Goal: Task Accomplishment & Management: Complete application form

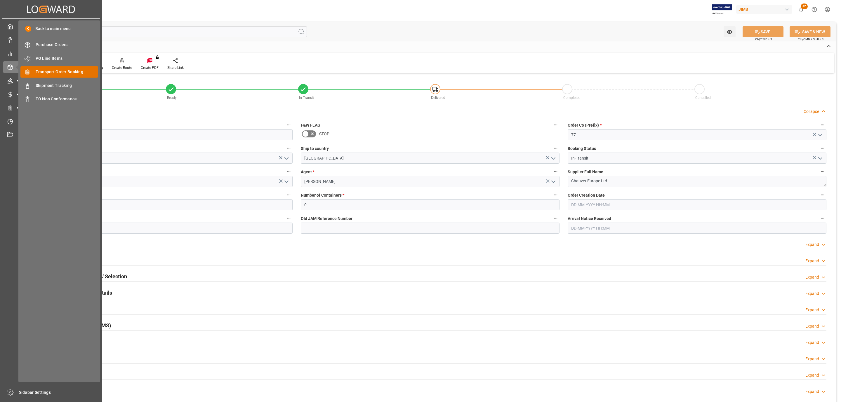
click at [51, 68] on div "Transport Order Booking Transport Order Booking" at bounding box center [59, 71] width 78 height 11
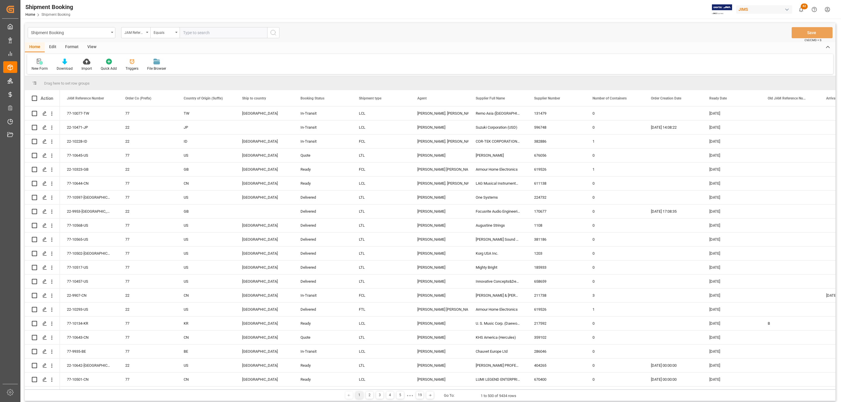
click at [41, 66] on div "New Form" at bounding box center [40, 68] width 16 height 5
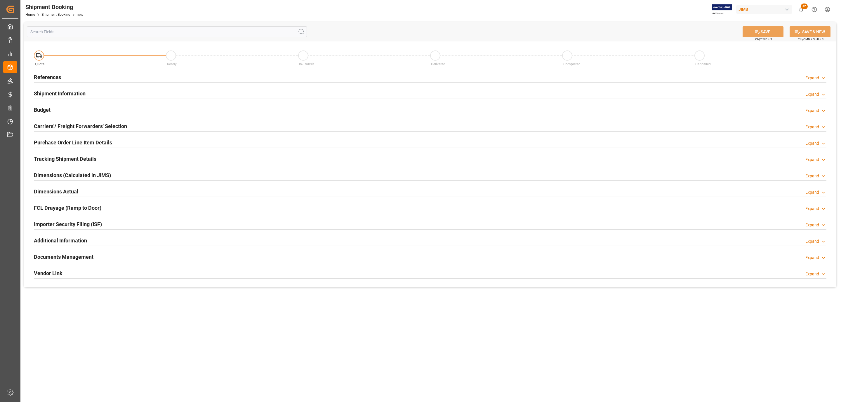
click at [48, 74] on h2 "References" at bounding box center [47, 77] width 27 height 8
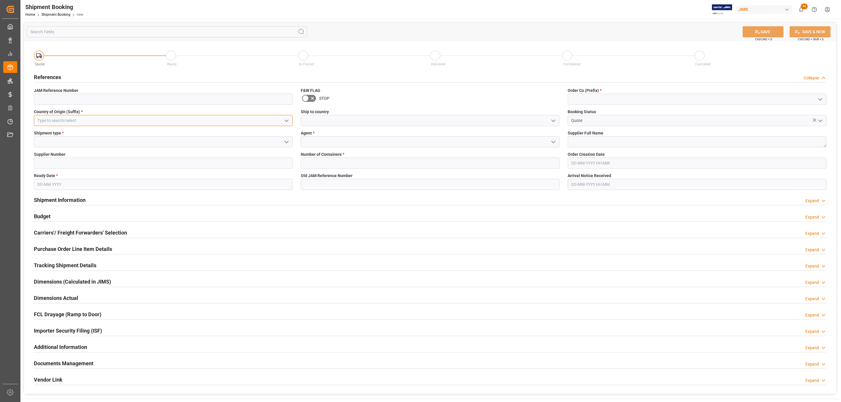
click at [204, 124] on input at bounding box center [163, 120] width 259 height 11
click at [190, 130] on div "US" at bounding box center [163, 133] width 258 height 13
type input "US"
click at [286, 141] on icon "open menu" at bounding box center [286, 142] width 7 height 7
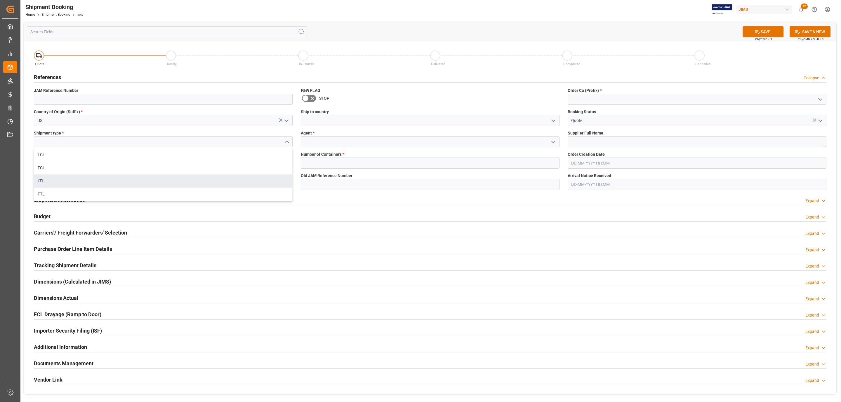
click at [127, 177] on div "LTL" at bounding box center [163, 181] width 258 height 13
type input "LTL"
click at [87, 188] on input "text" at bounding box center [163, 184] width 259 height 11
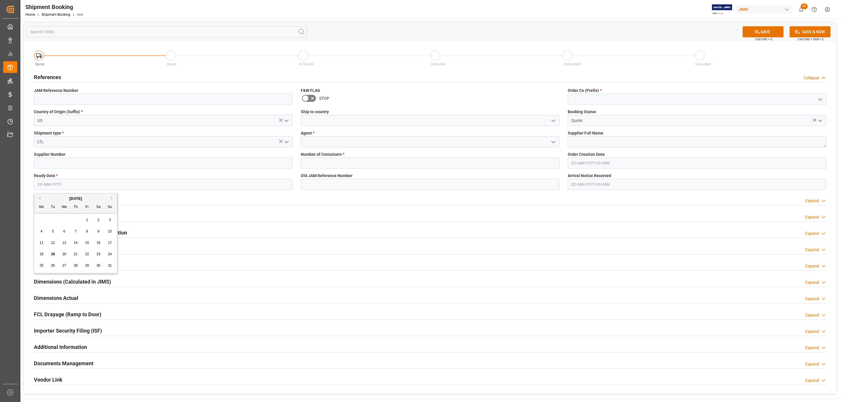
click at [53, 219] on div "28 29 30 31 1 2 3" at bounding box center [76, 220] width 80 height 11
click at [77, 256] on span "21" at bounding box center [76, 254] width 4 height 4
type input "[DATE]"
click at [60, 162] on input at bounding box center [163, 163] width 259 height 11
paste input "582064"
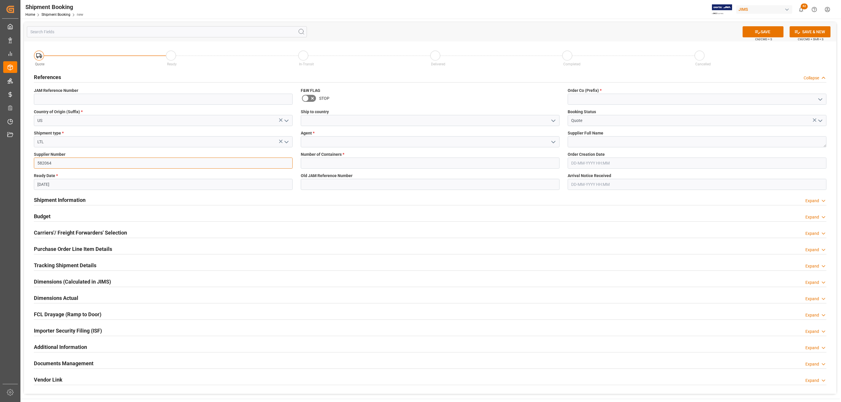
type input "582064"
click at [552, 118] on icon "open menu" at bounding box center [553, 120] width 7 height 7
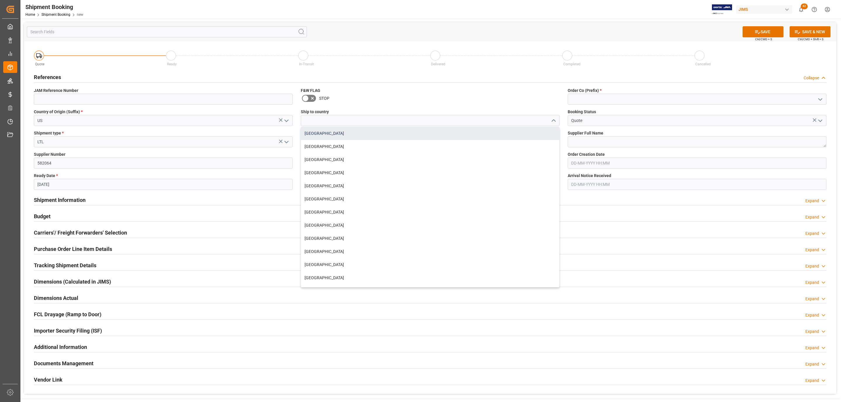
click at [352, 137] on div "[GEOGRAPHIC_DATA]" at bounding box center [430, 133] width 258 height 13
type input "[GEOGRAPHIC_DATA]"
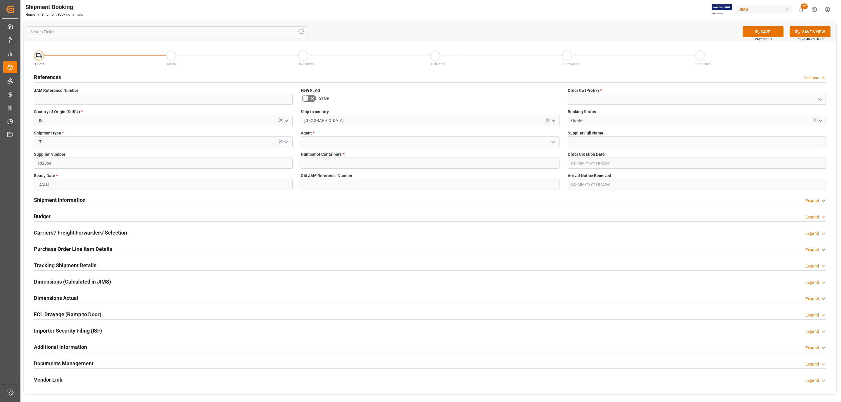
click at [554, 145] on icon "open menu" at bounding box center [553, 142] width 7 height 7
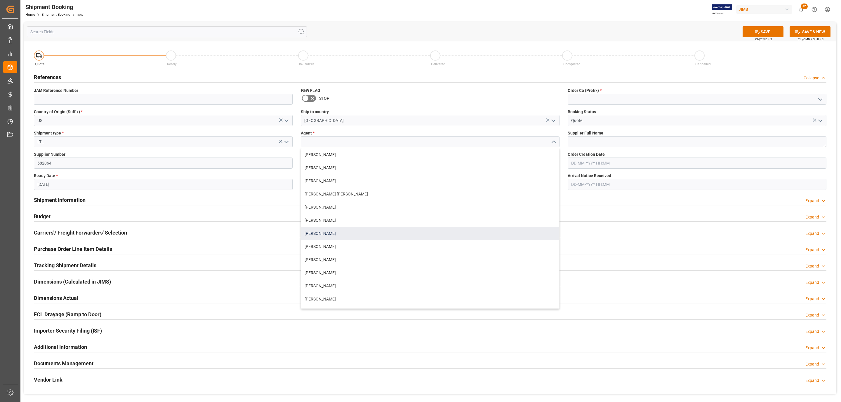
click at [342, 231] on div "[PERSON_NAME]" at bounding box center [430, 233] width 258 height 13
type input "[PERSON_NAME]"
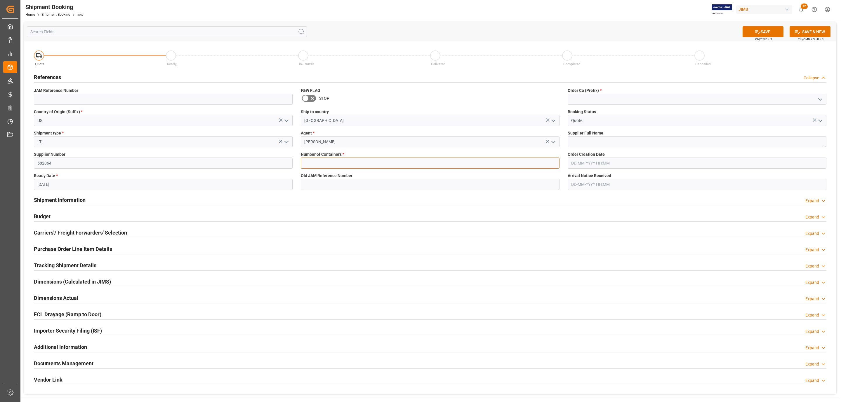
click at [323, 162] on input "text" at bounding box center [430, 163] width 259 height 11
type input "0"
click at [817, 98] on icon "open menu" at bounding box center [820, 99] width 7 height 7
click at [648, 122] on div "77" at bounding box center [697, 125] width 258 height 13
type input "77"
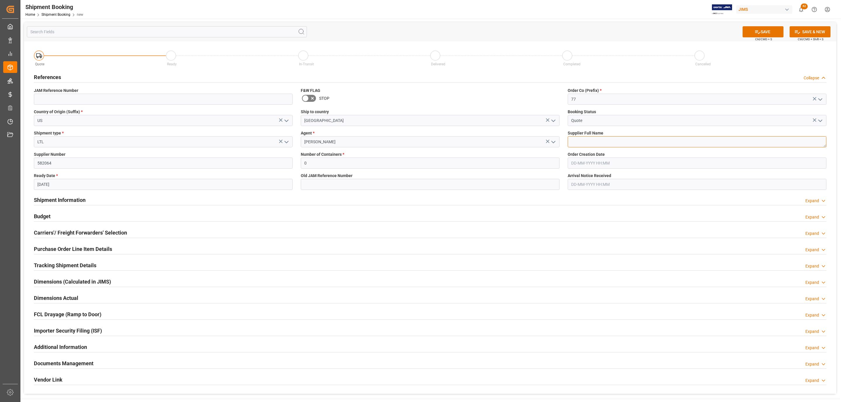
click at [605, 142] on textarea at bounding box center [697, 141] width 259 height 11
click at [582, 139] on textarea at bounding box center [697, 141] width 259 height 11
paste textarea "Focusrite Group US (Martin Aud"
type textarea "Focusrite Group US ([PERSON_NAME] Audio)"
click at [761, 29] on button "SAVE" at bounding box center [763, 31] width 41 height 11
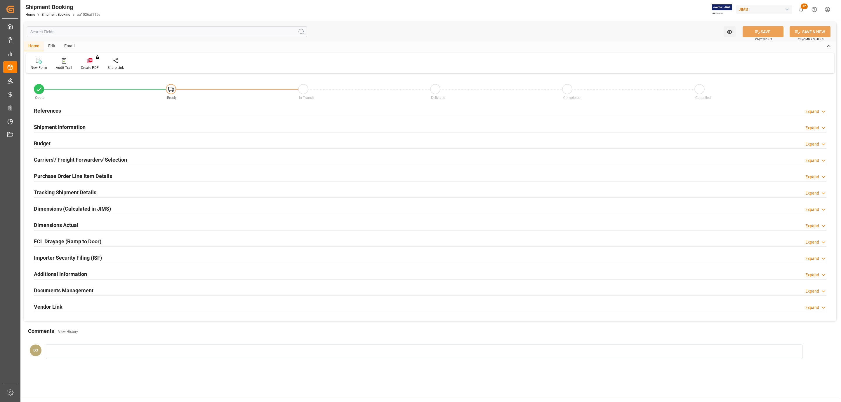
type input "0"
type input "[DATE]"
click at [82, 110] on div "References Expand" at bounding box center [430, 110] width 792 height 11
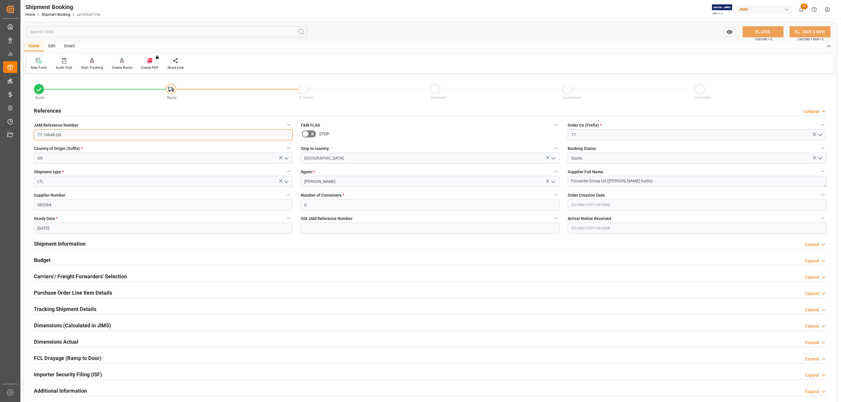
click at [81, 137] on input "77-10646-US" at bounding box center [163, 134] width 259 height 11
